Goal: Entertainment & Leisure: Consume media (video, audio)

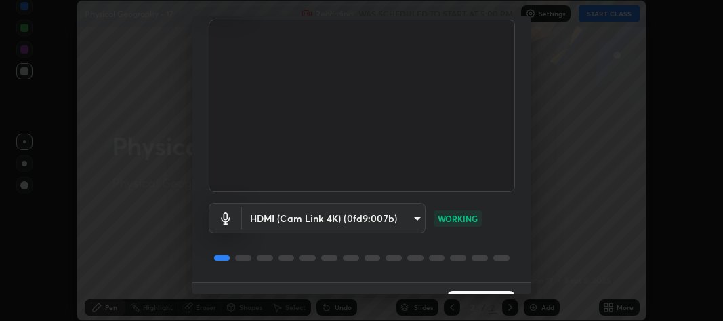
scroll to position [123, 0]
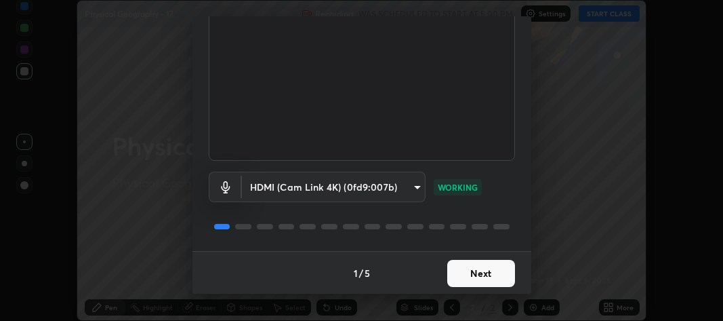
click at [467, 273] on button "Next" at bounding box center [481, 273] width 68 height 27
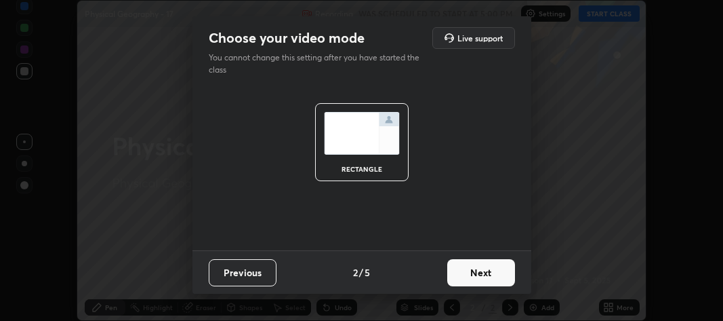
scroll to position [0, 0]
click at [476, 275] on button "Next" at bounding box center [481, 272] width 68 height 27
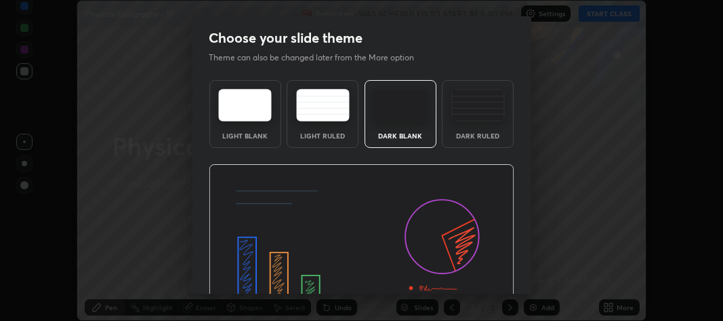
click at [481, 277] on img at bounding box center [362, 250] width 306 height 172
click at [487, 279] on img at bounding box center [362, 250] width 306 height 172
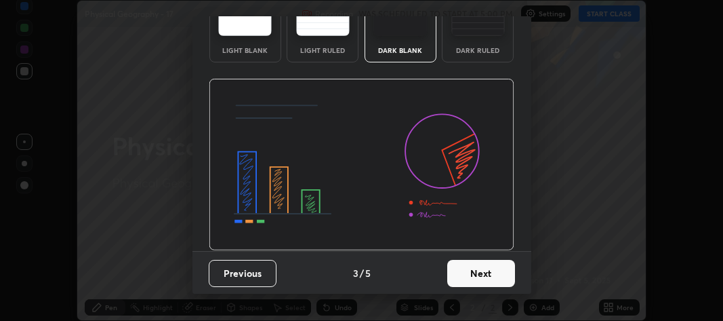
click at [485, 266] on button "Next" at bounding box center [481, 273] width 68 height 27
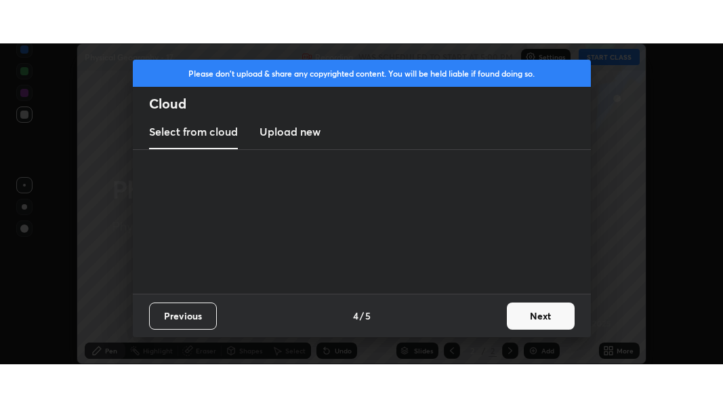
scroll to position [0, 0]
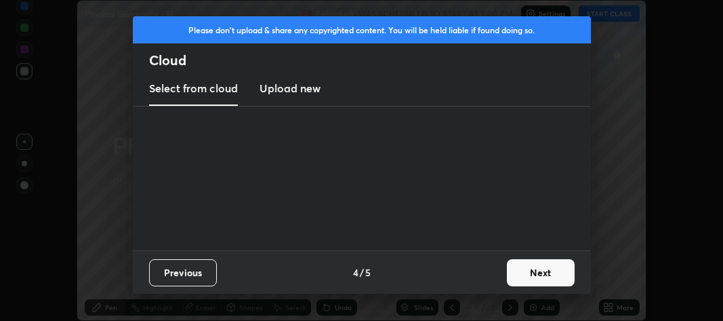
click at [495, 273] on div "Previous 4 / 5 Next" at bounding box center [362, 271] width 458 height 43
click at [498, 276] on div "Previous 4 / 5 Next" at bounding box center [362, 271] width 458 height 43
click at [529, 273] on button "Next" at bounding box center [541, 272] width 68 height 27
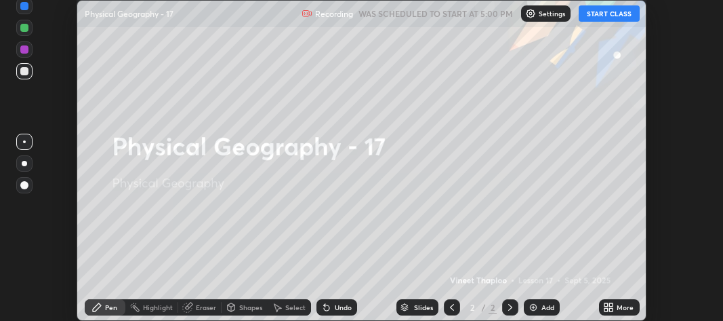
click at [606, 304] on icon at bounding box center [606, 304] width 3 height 3
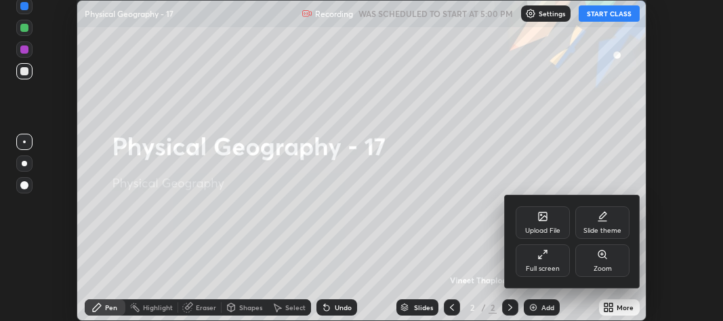
click at [550, 257] on div "Full screen" at bounding box center [543, 260] width 54 height 33
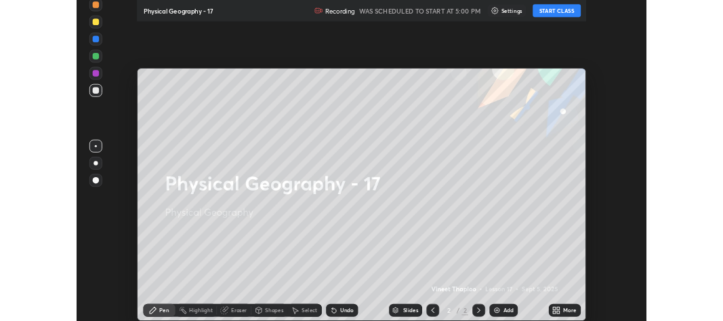
scroll to position [407, 723]
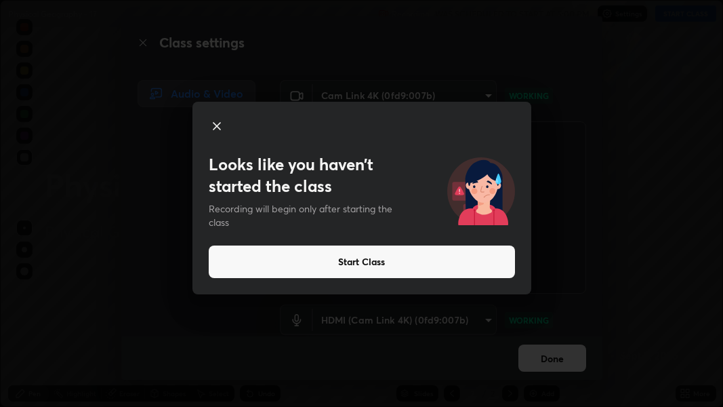
click at [392, 262] on button "Start Class" at bounding box center [362, 261] width 306 height 33
click at [393, 262] on button "Start Class" at bounding box center [362, 261] width 306 height 33
click at [403, 260] on button "Start Class" at bounding box center [362, 261] width 306 height 33
click at [428, 260] on button "Start Class" at bounding box center [362, 261] width 306 height 33
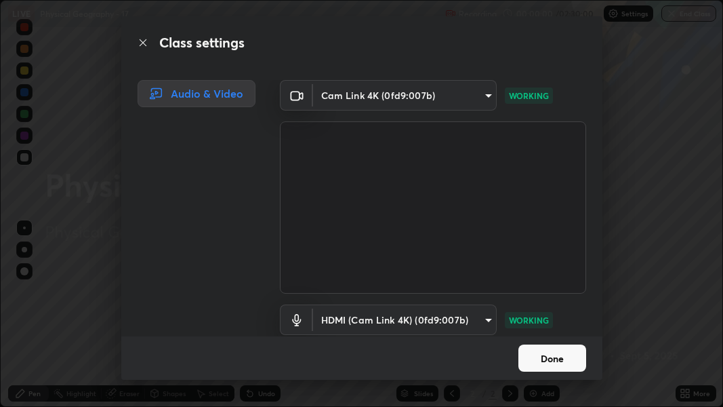
click at [421, 260] on video at bounding box center [433, 207] width 306 height 172
click at [421, 262] on video at bounding box center [433, 207] width 306 height 172
click at [419, 263] on video at bounding box center [433, 207] width 306 height 172
click at [544, 320] on button "Done" at bounding box center [553, 357] width 68 height 27
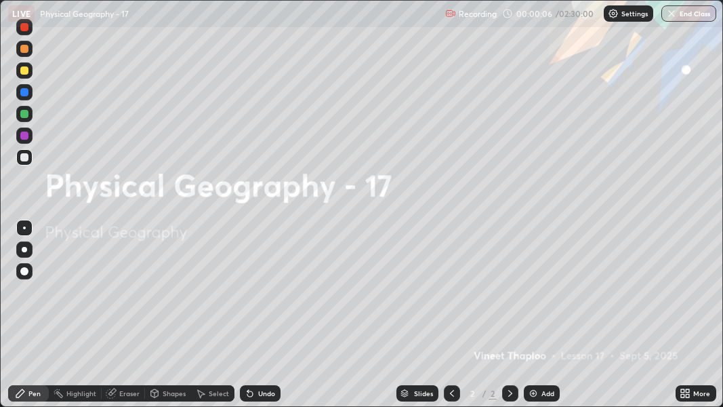
click at [542, 320] on div "Add" at bounding box center [548, 393] width 13 height 7
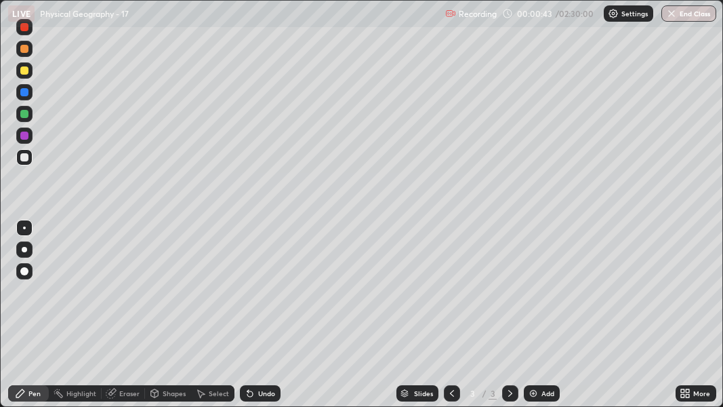
click at [25, 251] on div at bounding box center [24, 249] width 16 height 16
click at [26, 49] on div at bounding box center [24, 49] width 8 height 8
click at [26, 271] on div at bounding box center [24, 271] width 8 height 8
click at [262, 320] on div "Undo" at bounding box center [266, 393] width 17 height 7
click at [261, 320] on div "Undo" at bounding box center [260, 393] width 41 height 16
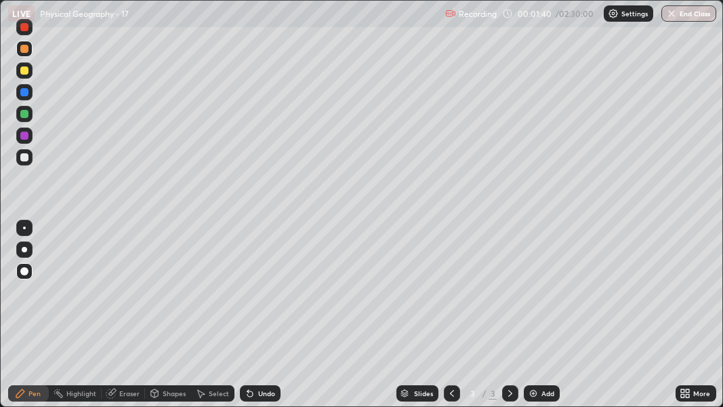
click at [165, 320] on div "Shapes" at bounding box center [174, 393] width 23 height 7
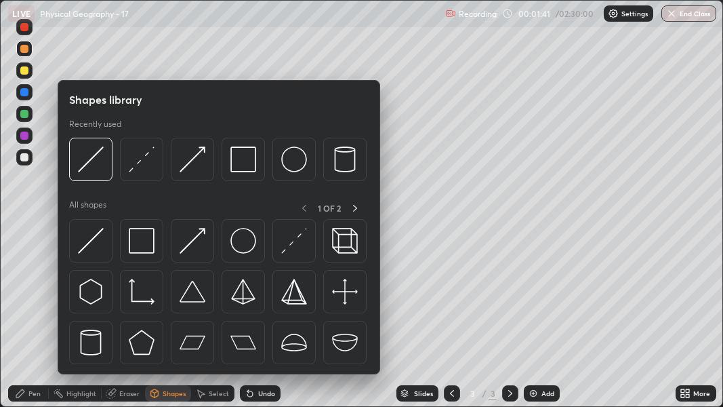
click at [37, 320] on div "Pen" at bounding box center [28, 393] width 41 height 16
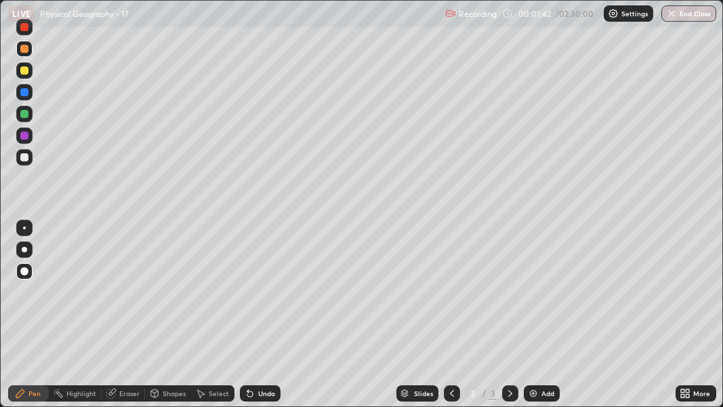
click at [26, 93] on div at bounding box center [24, 92] width 8 height 8
click at [25, 251] on div at bounding box center [24, 249] width 5 height 5
click at [24, 157] on div at bounding box center [24, 157] width 8 height 8
click at [24, 49] on div at bounding box center [24, 49] width 8 height 8
click at [133, 320] on div "Eraser" at bounding box center [129, 393] width 20 height 7
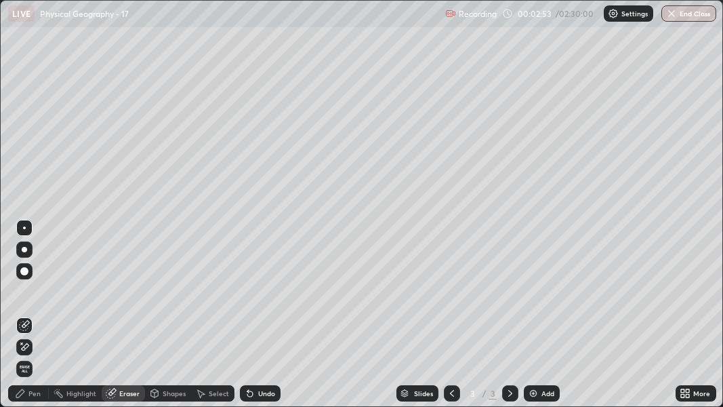
click at [31, 320] on div "Pen" at bounding box center [34, 393] width 12 height 7
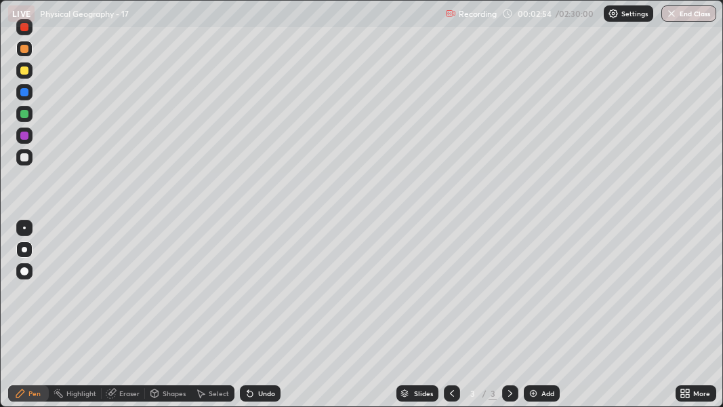
click at [28, 270] on div at bounding box center [24, 271] width 8 height 8
click at [26, 52] on div at bounding box center [24, 49] width 8 height 8
click at [268, 320] on div "Undo" at bounding box center [260, 393] width 41 height 16
click at [272, 320] on div "Undo" at bounding box center [266, 393] width 17 height 7
click at [126, 320] on div "Eraser" at bounding box center [129, 393] width 20 height 7
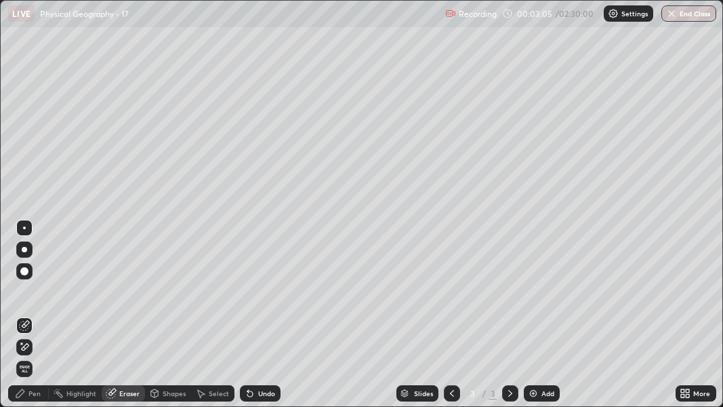
click at [32, 320] on div "Pen" at bounding box center [34, 393] width 12 height 7
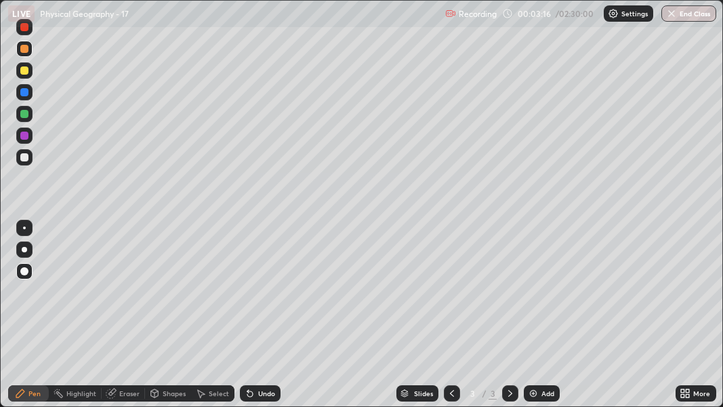
click at [24, 249] on div at bounding box center [24, 249] width 5 height 5
click at [261, 320] on div "Undo" at bounding box center [266, 393] width 17 height 7
click at [262, 320] on div "Undo" at bounding box center [266, 393] width 17 height 7
click at [253, 320] on icon at bounding box center [250, 393] width 11 height 11
click at [254, 320] on div "Undo" at bounding box center [260, 393] width 41 height 16
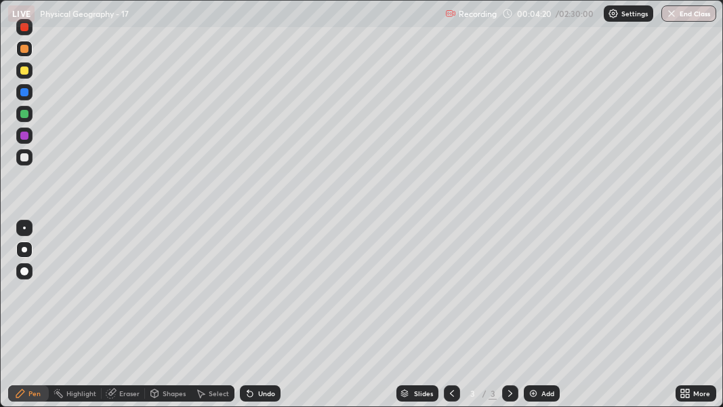
click at [256, 320] on div "Undo" at bounding box center [260, 393] width 41 height 16
click at [253, 320] on div "Undo" at bounding box center [260, 393] width 41 height 16
click at [27, 27] on div at bounding box center [24, 27] width 8 height 8
click at [87, 320] on div "Highlight" at bounding box center [81, 393] width 30 height 7
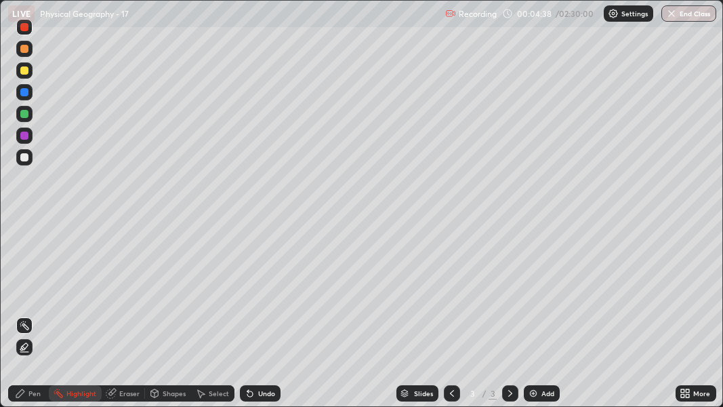
click at [30, 320] on div at bounding box center [24, 347] width 16 height 16
click at [28, 320] on div "Pen" at bounding box center [28, 393] width 41 height 16
click at [24, 250] on div at bounding box center [24, 249] width 5 height 5
click at [26, 159] on div at bounding box center [24, 157] width 8 height 8
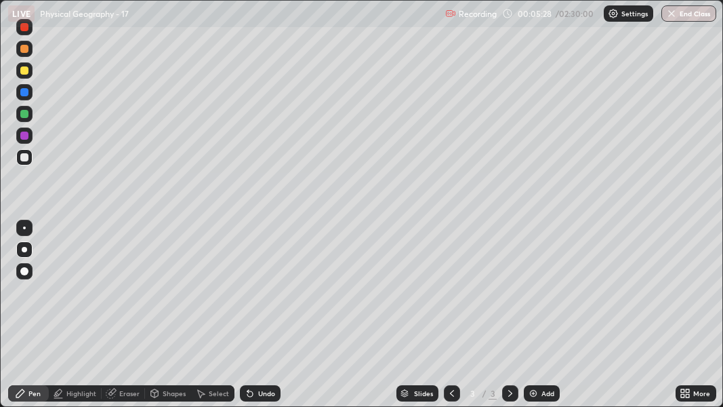
click at [0, 320] on div "Setting up your live class" at bounding box center [361, 203] width 723 height 407
click at [126, 320] on div "Eraser" at bounding box center [129, 393] width 20 height 7
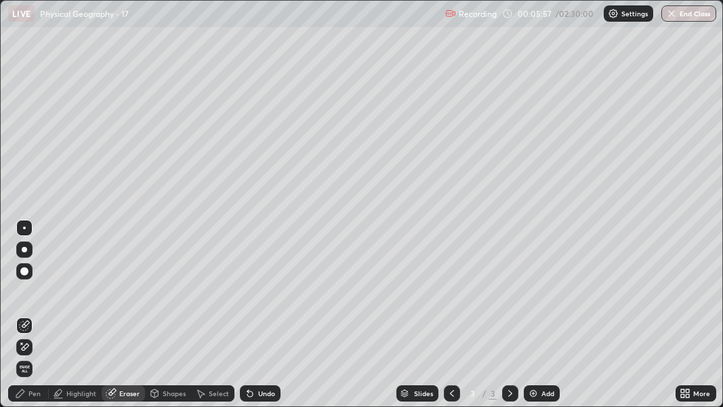
click at [21, 320] on icon at bounding box center [21, 343] width 1 height 1
click at [268, 320] on div "Undo" at bounding box center [266, 393] width 17 height 7
click at [261, 320] on div "Undo" at bounding box center [266, 393] width 17 height 7
click at [26, 320] on icon at bounding box center [24, 325] width 11 height 11
click at [37, 320] on div "Pen" at bounding box center [28, 393] width 41 height 16
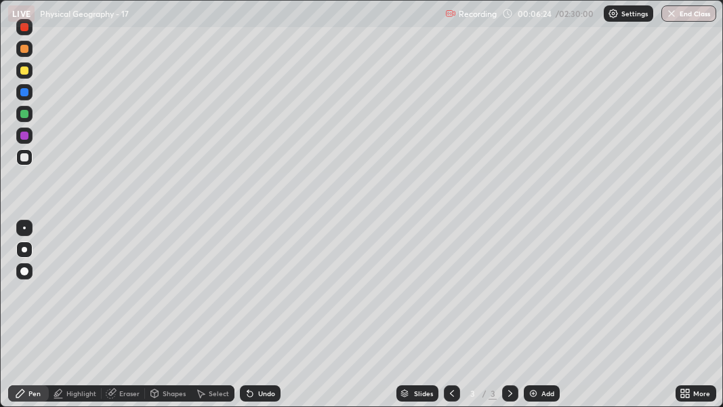
click at [25, 155] on div at bounding box center [24, 157] width 8 height 8
click at [24, 26] on div "LIVE Physical Geography - 17" at bounding box center [224, 13] width 432 height 27
click at [25, 270] on div at bounding box center [24, 271] width 8 height 8
click at [25, 272] on div at bounding box center [24, 271] width 8 height 8
click at [26, 28] on div at bounding box center [24, 27] width 8 height 8
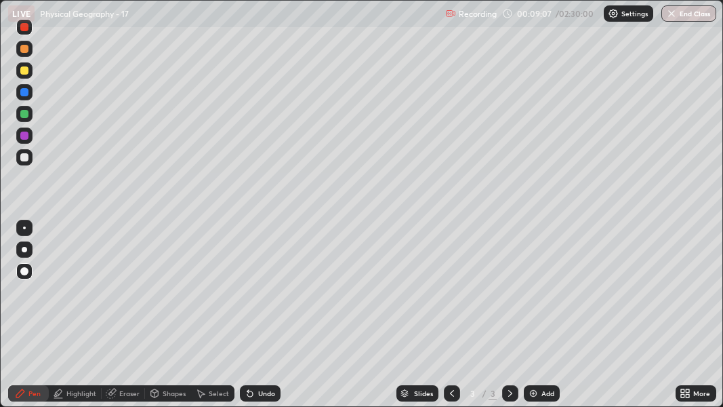
click at [24, 249] on div at bounding box center [24, 249] width 5 height 5
click at [684, 320] on icon at bounding box center [682, 395] width 3 height 3
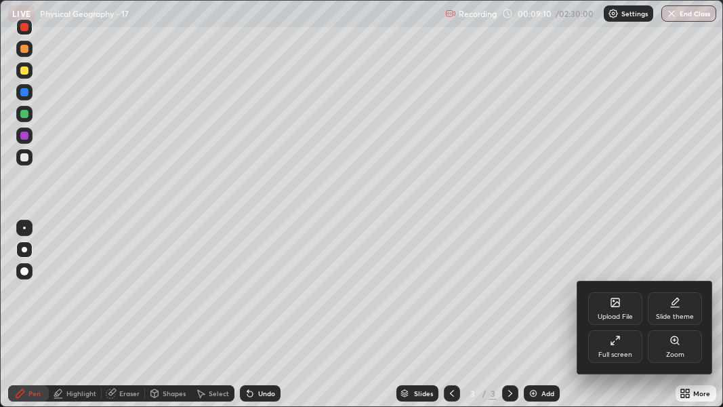
click at [620, 320] on div "Full screen" at bounding box center [615, 346] width 54 height 33
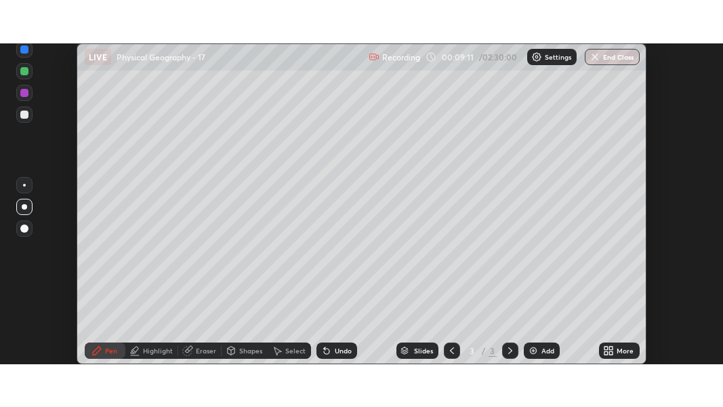
scroll to position [67457, 67055]
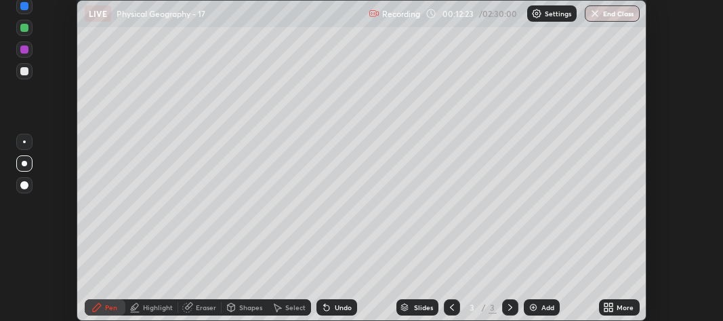
click at [615, 306] on div "More" at bounding box center [619, 307] width 41 height 16
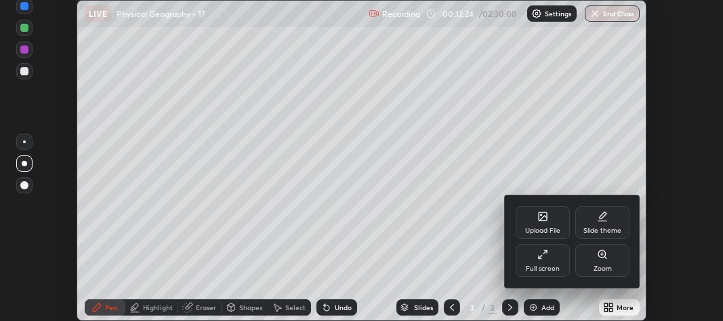
click at [548, 263] on div "Full screen" at bounding box center [543, 260] width 54 height 33
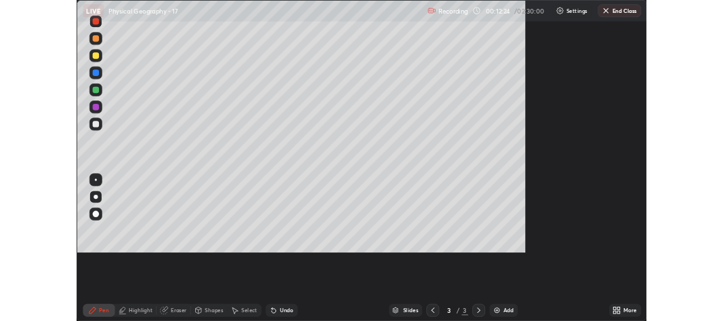
scroll to position [407, 723]
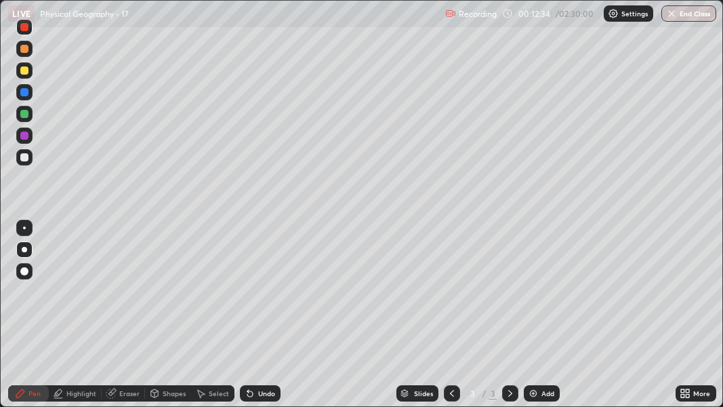
click at [273, 320] on div "Undo" at bounding box center [260, 393] width 41 height 16
click at [267, 320] on div "Undo" at bounding box center [266, 393] width 17 height 7
click at [24, 159] on div at bounding box center [24, 157] width 8 height 8
click at [25, 112] on div at bounding box center [24, 114] width 8 height 8
click at [26, 158] on div at bounding box center [24, 157] width 8 height 8
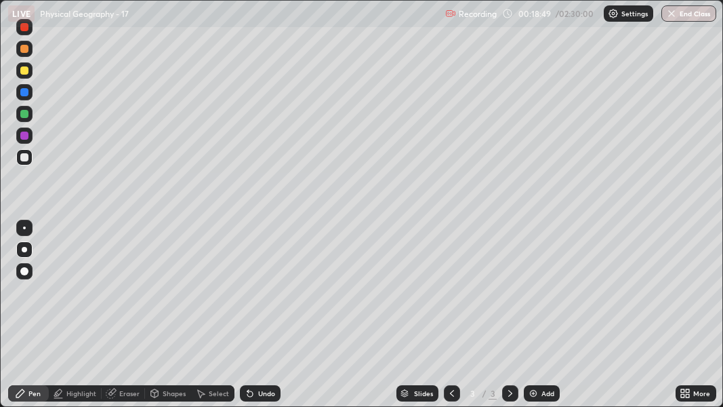
click at [24, 121] on div at bounding box center [24, 114] width 16 height 16
click at [24, 73] on div at bounding box center [24, 70] width 8 height 8
click at [260, 320] on div "Undo" at bounding box center [266, 393] width 17 height 7
click at [262, 320] on div "Undo" at bounding box center [260, 393] width 41 height 16
click at [261, 320] on div "Undo" at bounding box center [260, 393] width 41 height 16
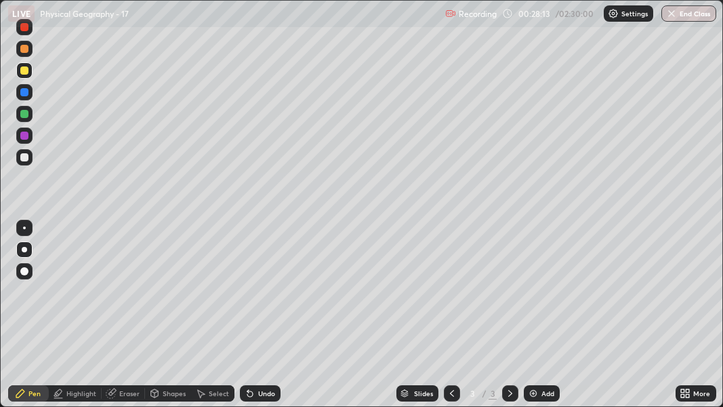
click at [262, 320] on div "Undo" at bounding box center [260, 393] width 41 height 16
click at [535, 320] on img at bounding box center [533, 393] width 11 height 11
click at [24, 160] on div at bounding box center [24, 157] width 8 height 8
click at [26, 272] on div at bounding box center [24, 271] width 8 height 8
click at [694, 320] on div "More" at bounding box center [701, 393] width 17 height 7
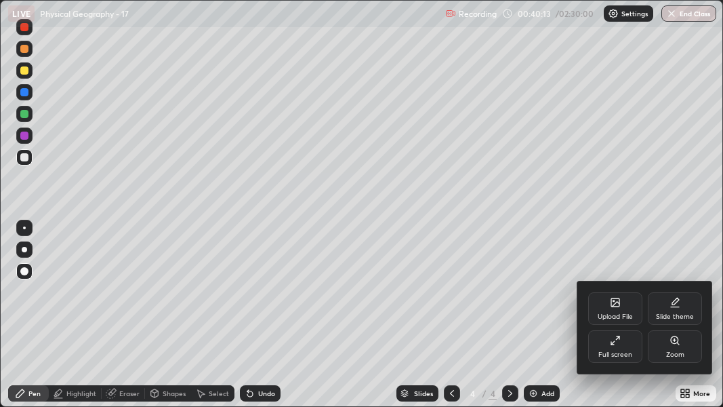
click at [627, 320] on div "Full screen" at bounding box center [615, 346] width 54 height 33
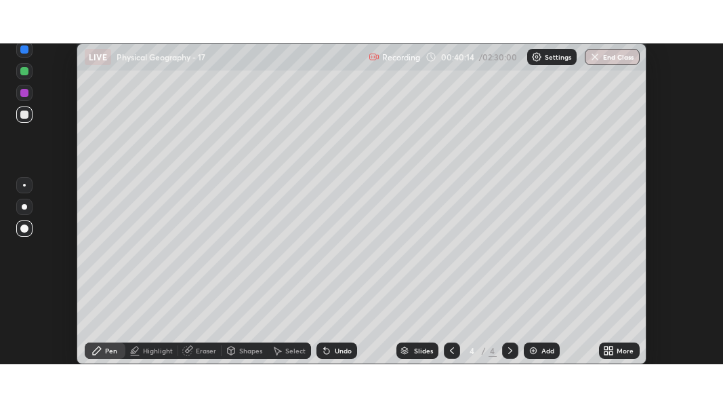
scroll to position [67457, 67055]
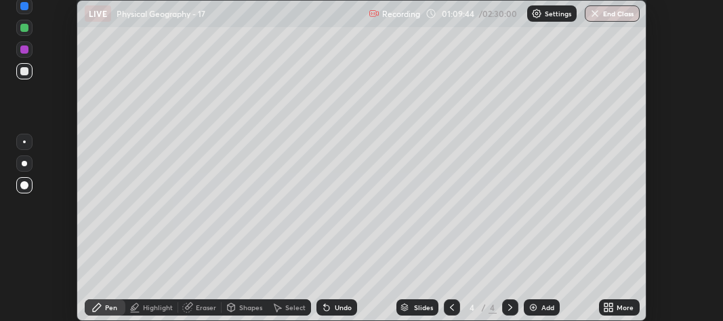
click at [617, 304] on div "More" at bounding box center [625, 307] width 17 height 7
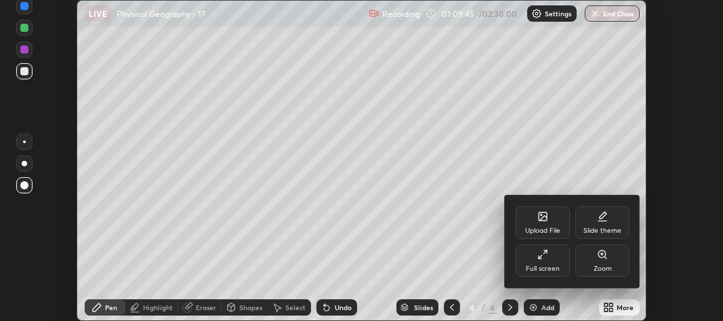
click at [556, 269] on div "Full screen" at bounding box center [543, 268] width 34 height 7
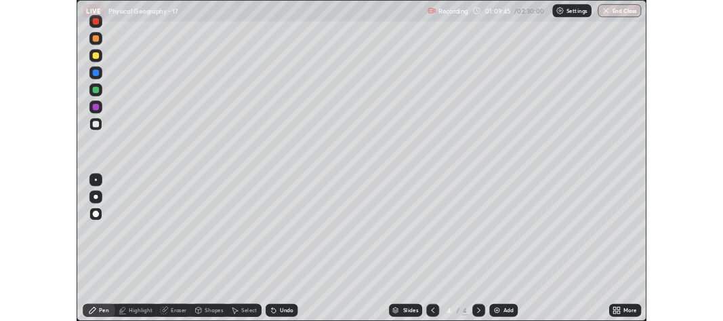
scroll to position [407, 723]
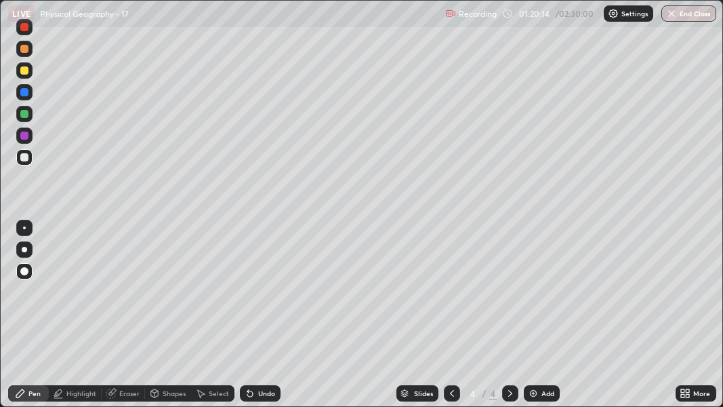
click at [687, 320] on icon at bounding box center [688, 390] width 3 height 3
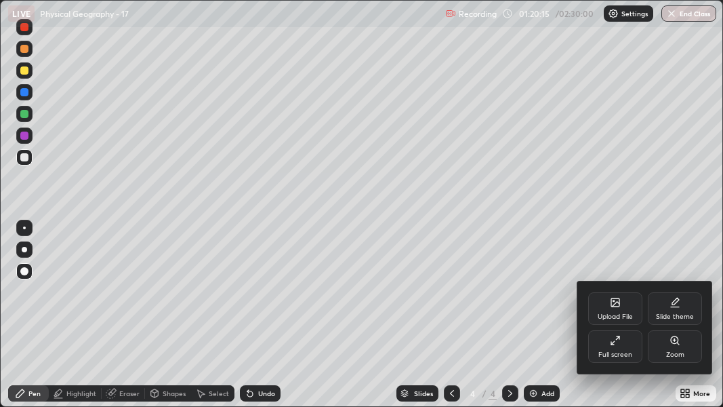
click at [619, 320] on div "Full screen" at bounding box center [615, 354] width 34 height 7
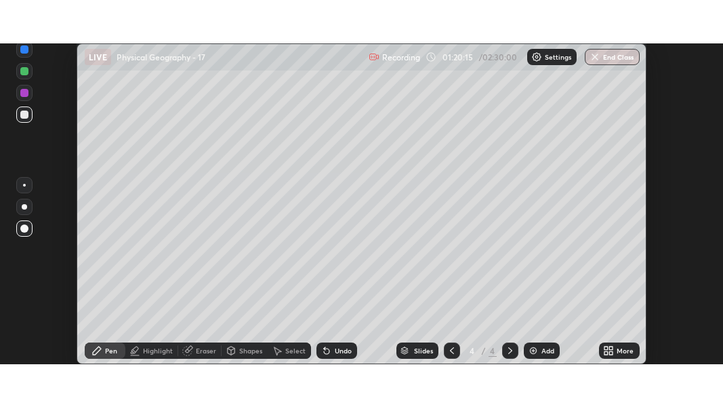
scroll to position [67457, 67055]
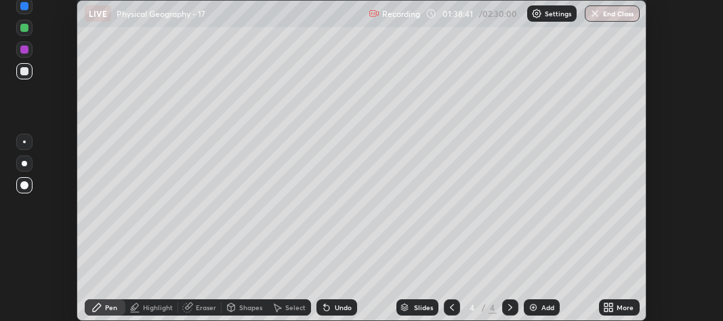
click at [610, 304] on icon at bounding box center [611, 304] width 3 height 3
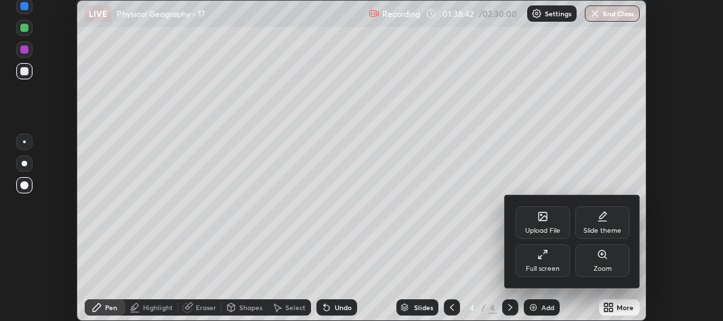
click at [552, 267] on div "Full screen" at bounding box center [543, 268] width 34 height 7
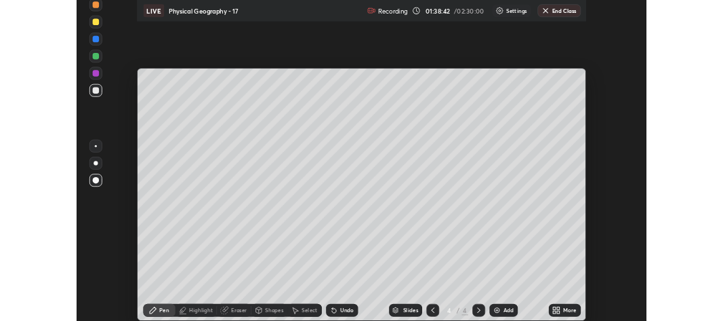
scroll to position [407, 723]
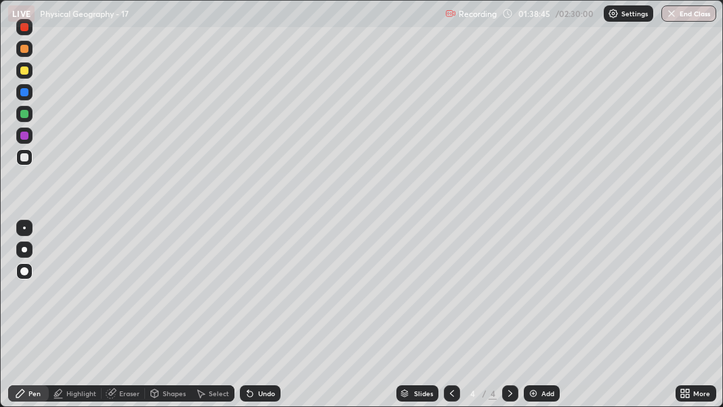
click at [451, 320] on icon at bounding box center [452, 393] width 11 height 11
click at [691, 320] on div "More" at bounding box center [696, 393] width 41 height 16
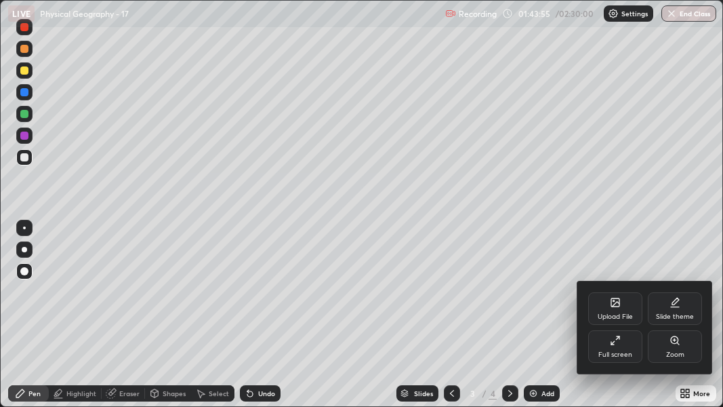
click at [626, 320] on div "Full screen" at bounding box center [615, 346] width 54 height 33
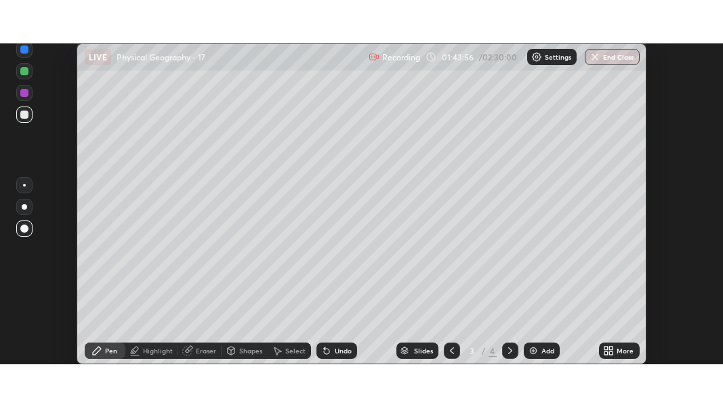
scroll to position [67457, 67055]
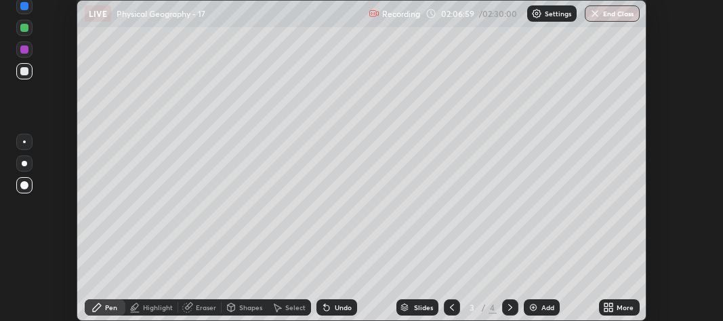
click at [611, 309] on icon at bounding box center [611, 309] width 3 height 3
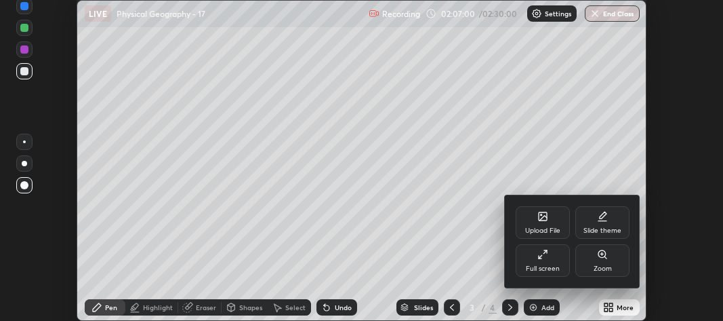
click at [542, 265] on div "Full screen" at bounding box center [543, 268] width 34 height 7
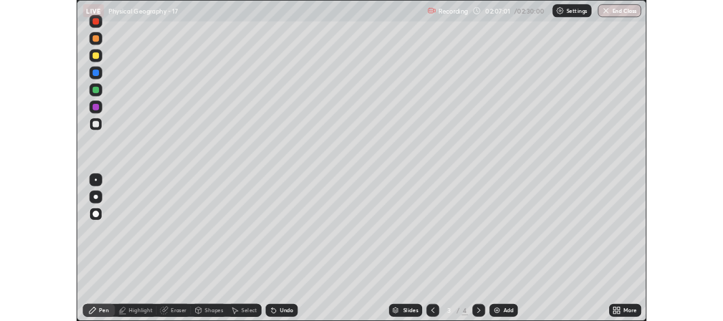
scroll to position [407, 723]
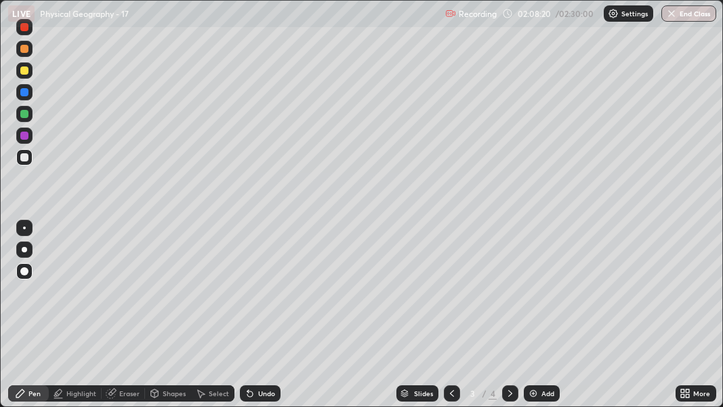
click at [688, 320] on icon at bounding box center [688, 395] width 3 height 3
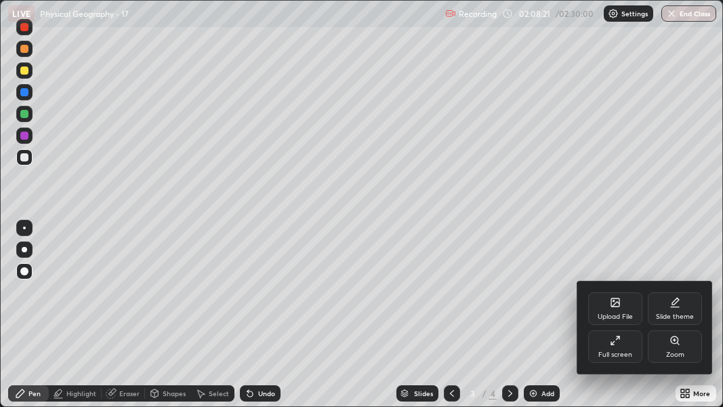
click at [630, 320] on div "Full screen" at bounding box center [615, 346] width 54 height 33
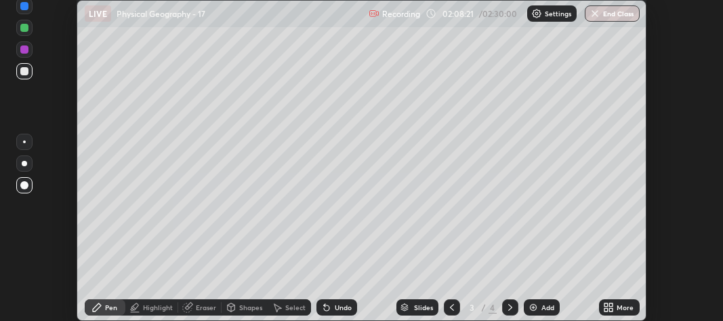
scroll to position [67457, 67055]
click at [622, 16] on button "End Class" at bounding box center [612, 13] width 55 height 16
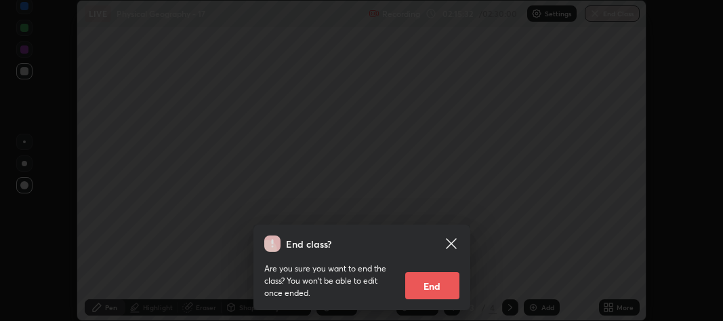
click at [452, 285] on button "End" at bounding box center [432, 285] width 54 height 27
